Goal: Check status

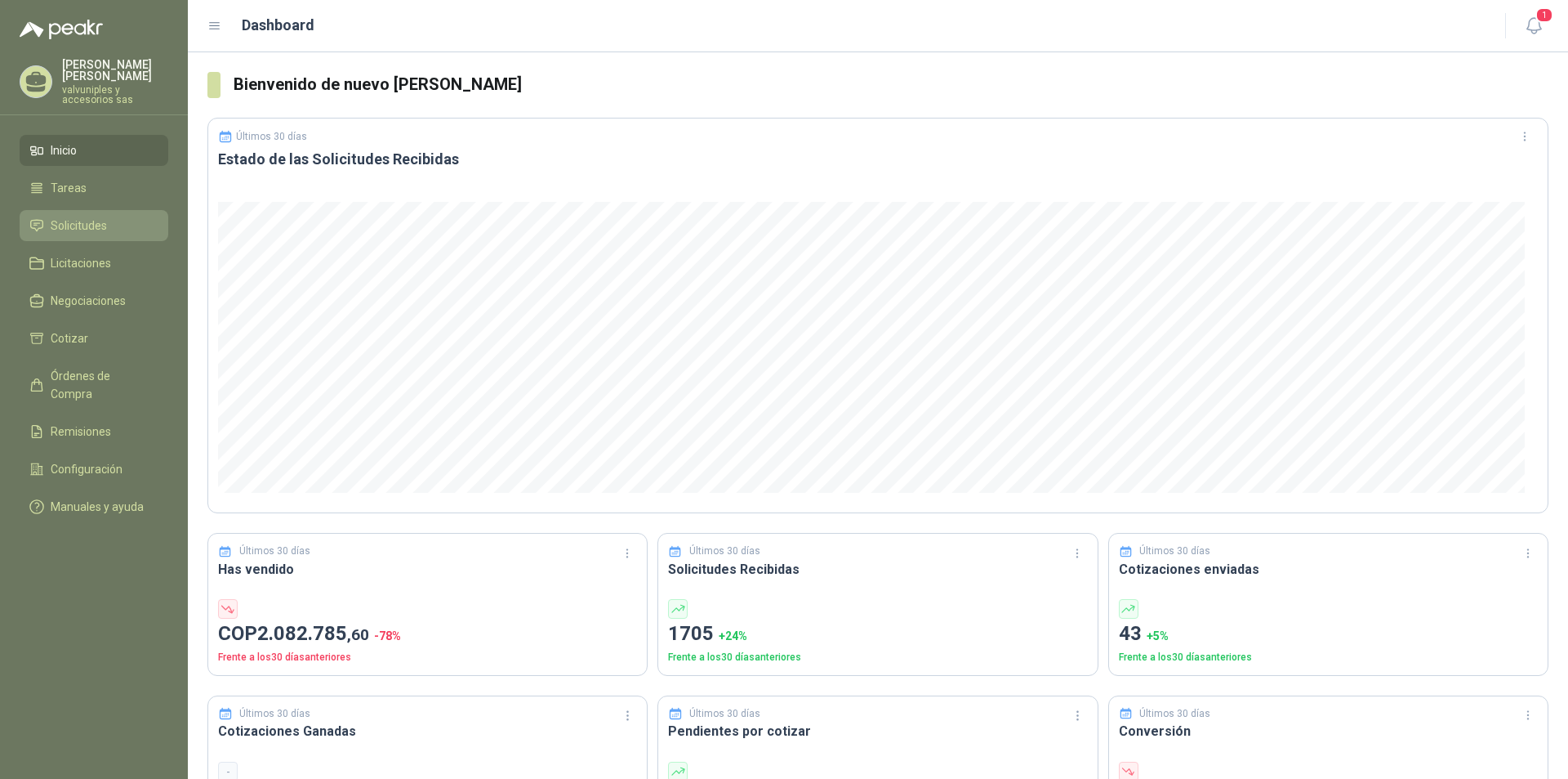
click at [71, 216] on span "Solicitudes" at bounding box center [79, 225] width 57 height 18
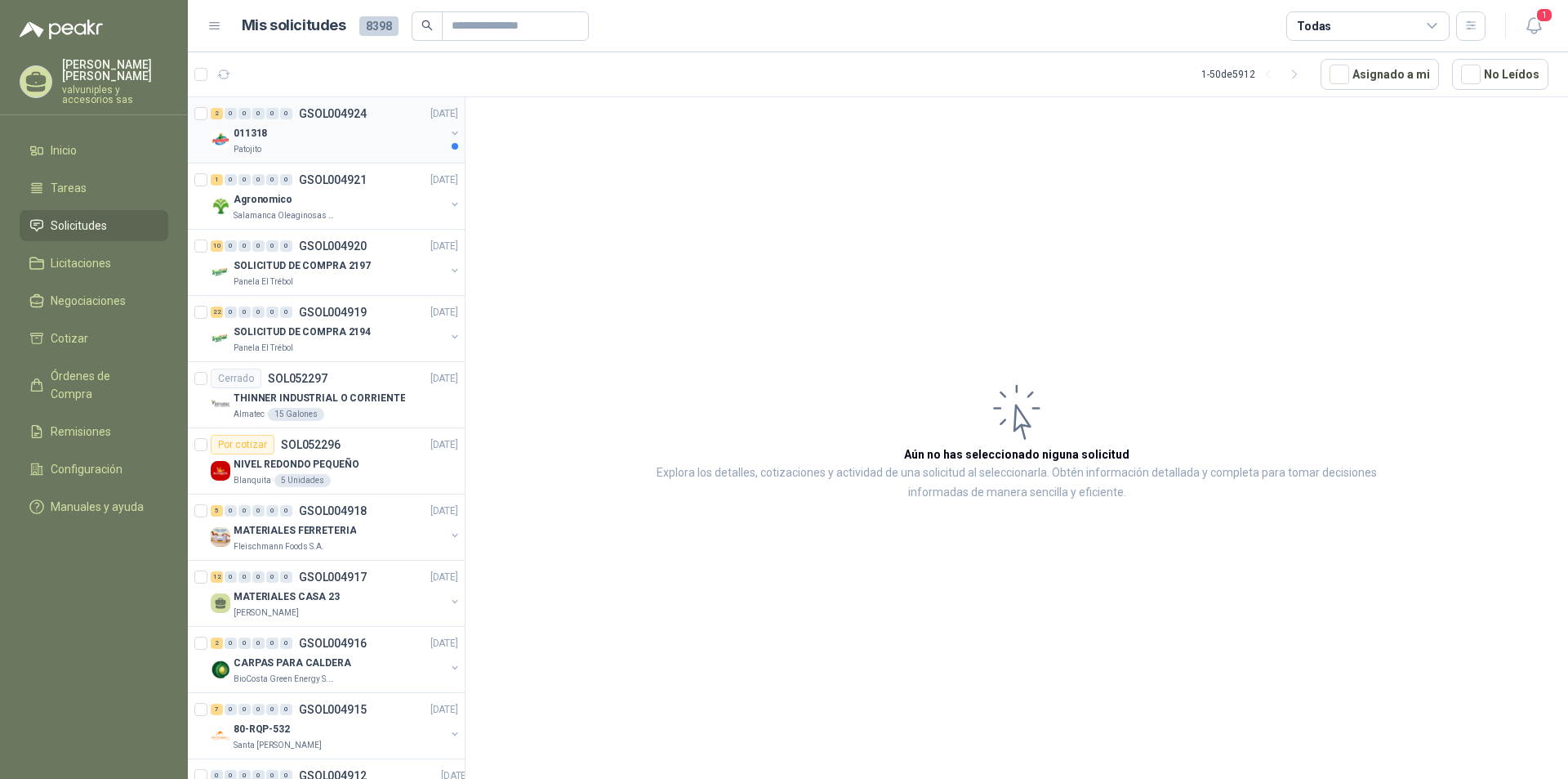
click at [259, 132] on p "011318" at bounding box center [250, 134] width 33 height 16
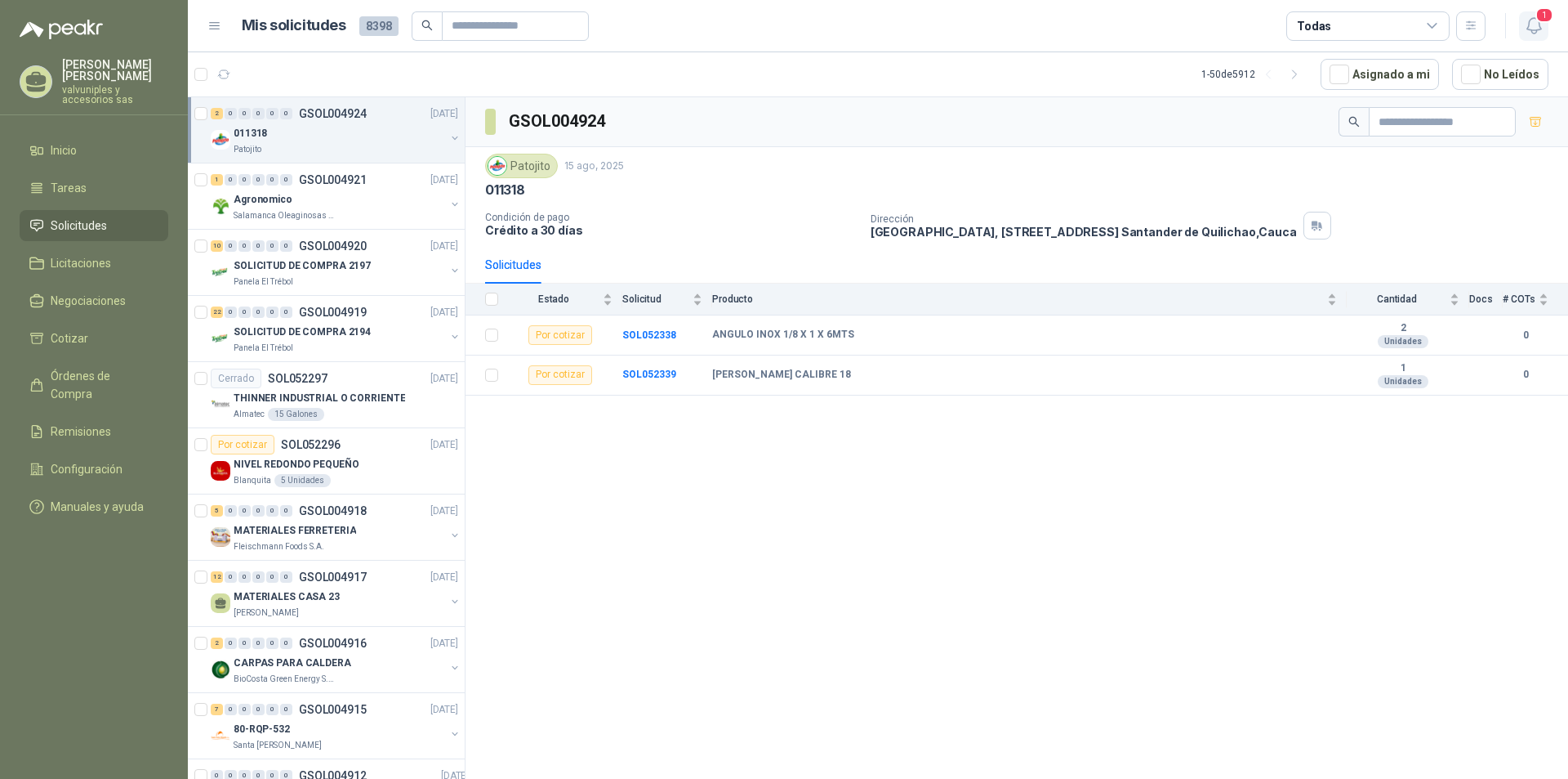
click at [1528, 33] on icon "button" at bounding box center [1534, 25] width 20 height 20
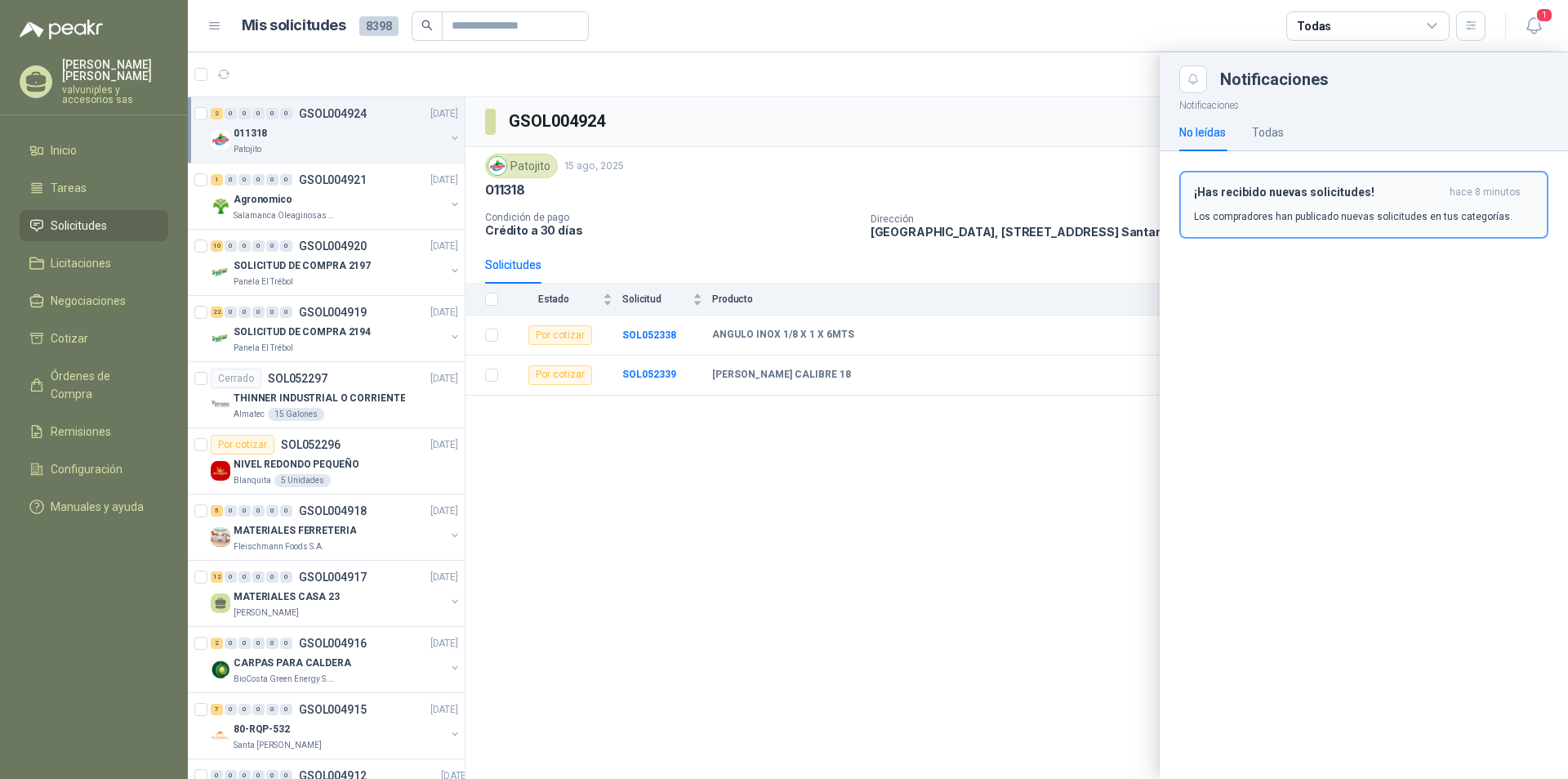
click at [1324, 196] on h3 "¡Has recibido nuevas solicitudes!" at bounding box center [1319, 192] width 249 height 14
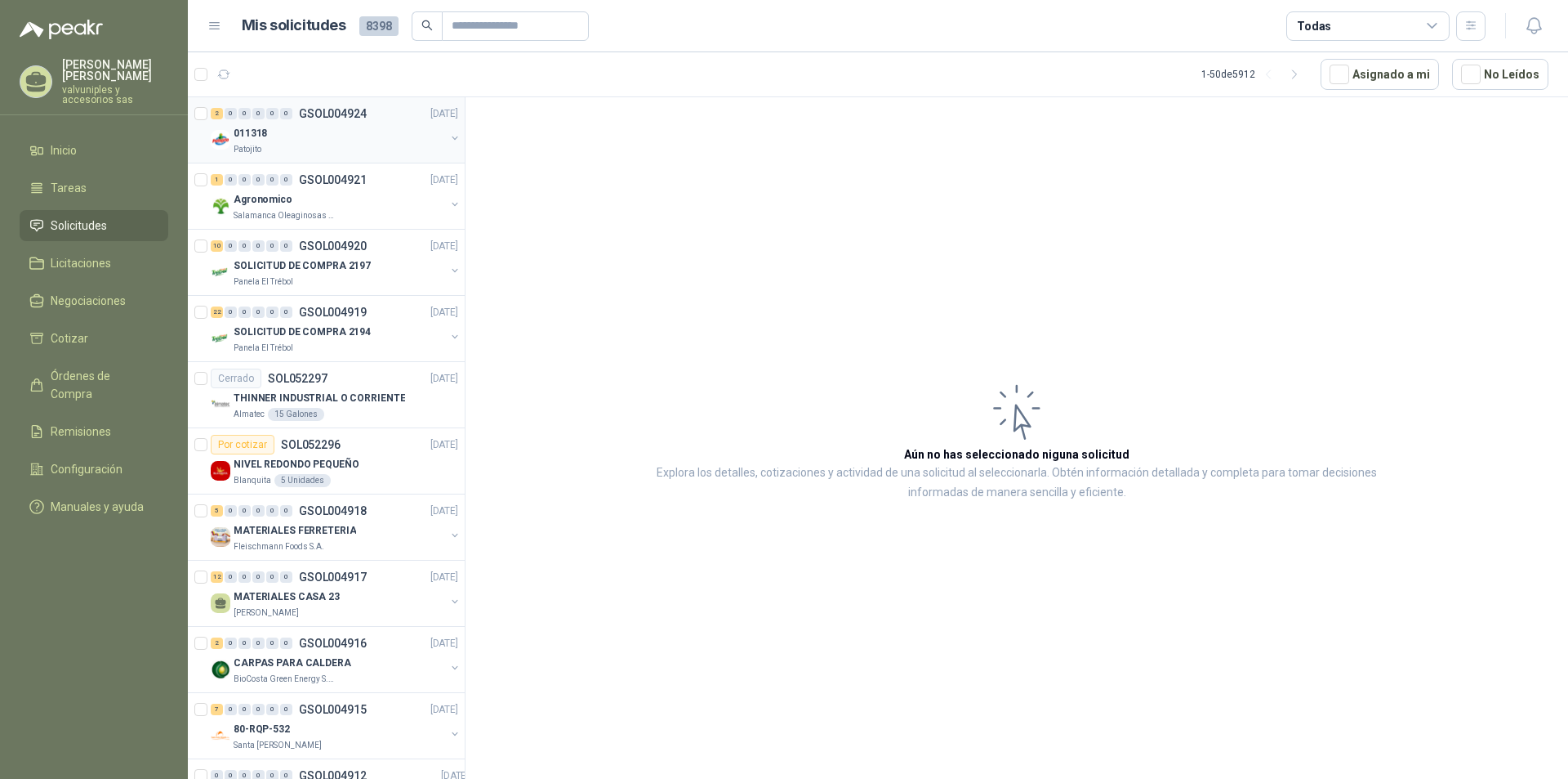
click at [249, 136] on p "011318" at bounding box center [250, 134] width 33 height 16
